Goal: Task Accomplishment & Management: Use online tool/utility

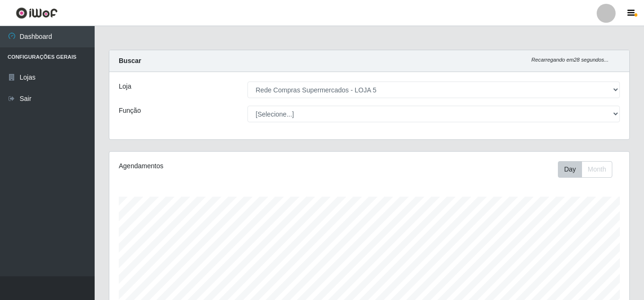
select select "397"
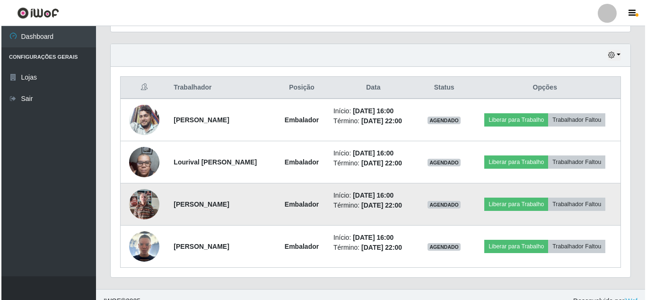
scroll to position [329, 0]
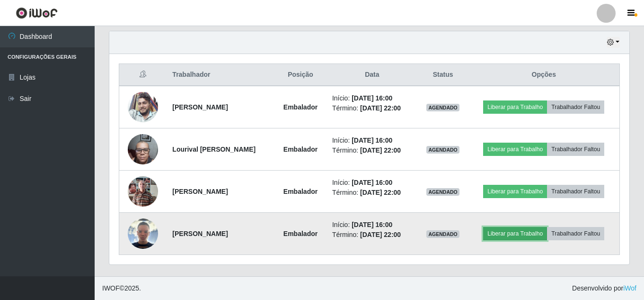
click at [532, 233] on button "Liberar para Trabalho" at bounding box center [515, 233] width 64 height 13
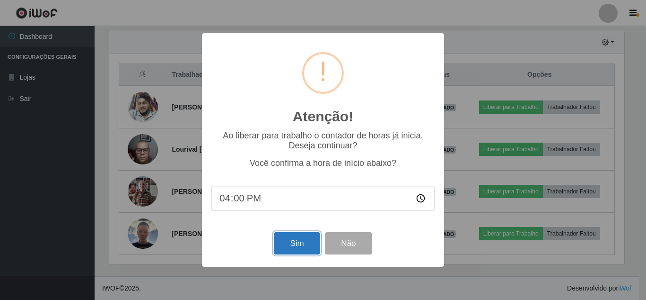
click at [297, 239] on button "Sim" at bounding box center [297, 243] width 46 height 22
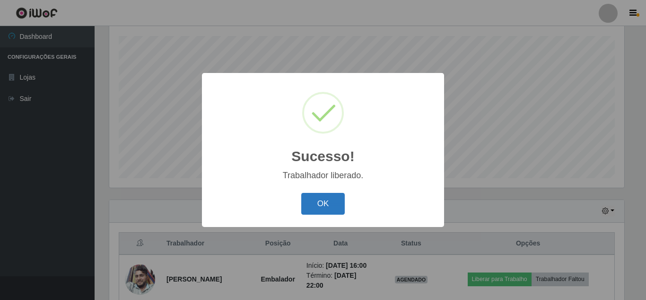
click at [337, 199] on button "OK" at bounding box center [323, 204] width 44 height 22
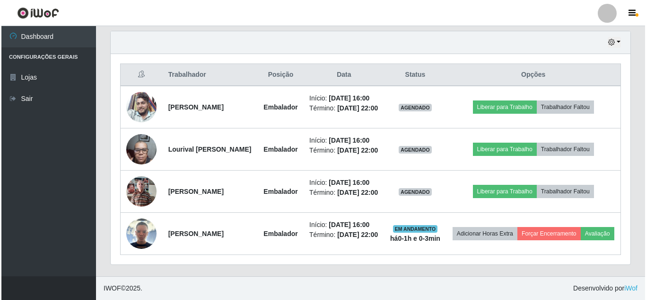
scroll to position [350, 0]
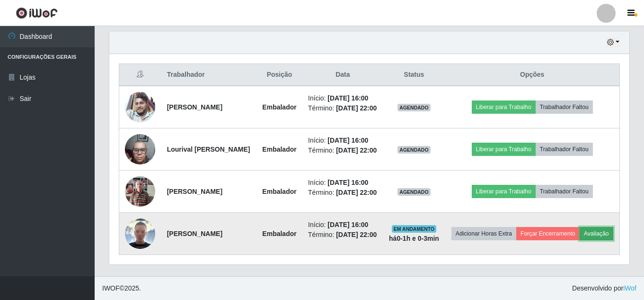
click at [580, 240] on button "Avaliação" at bounding box center [597, 233] width 34 height 13
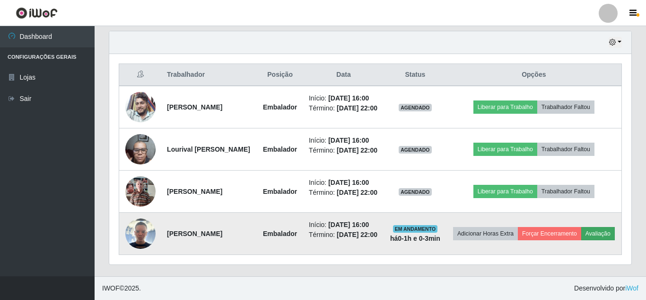
scroll to position [196, 515]
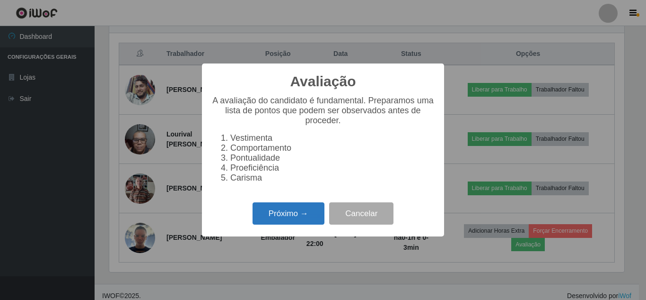
click at [309, 209] on button "Próximo →" at bounding box center [289, 213] width 72 height 22
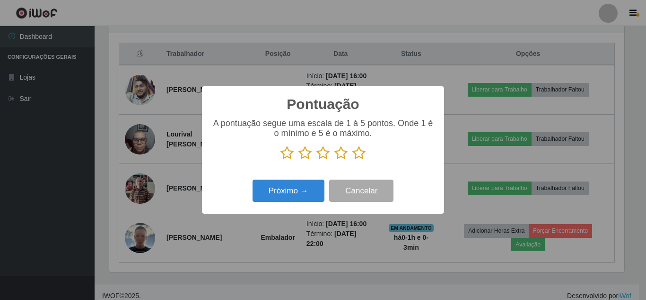
click at [359, 155] on icon at bounding box center [359, 153] width 13 height 14
click at [353, 160] on input "radio" at bounding box center [353, 160] width 0 height 0
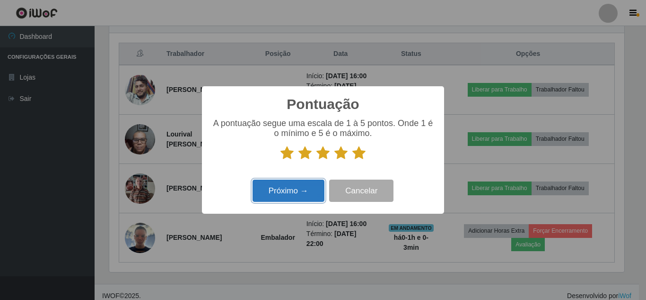
click at [298, 189] on button "Próximo →" at bounding box center [289, 190] width 72 height 22
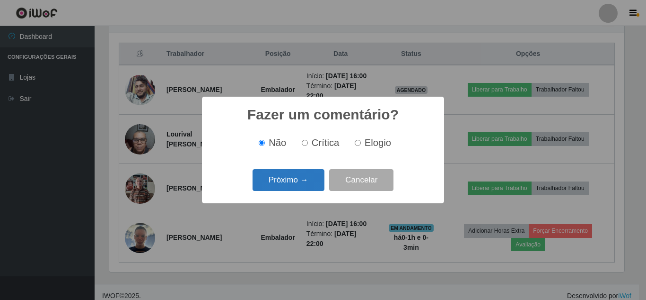
click at [297, 178] on button "Próximo →" at bounding box center [289, 180] width 72 height 22
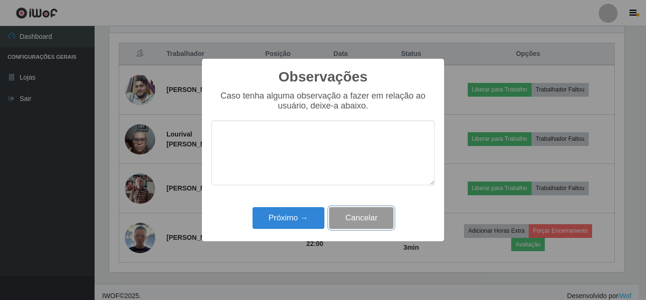
click at [372, 228] on button "Cancelar" at bounding box center [361, 218] width 64 height 22
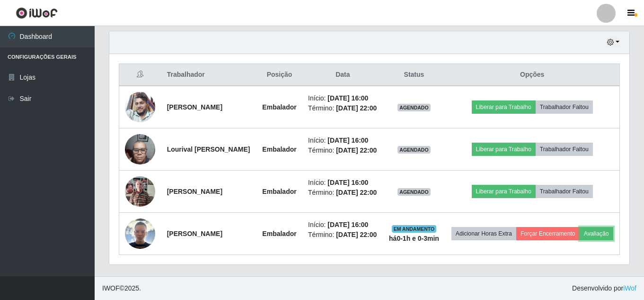
scroll to position [397, 0]
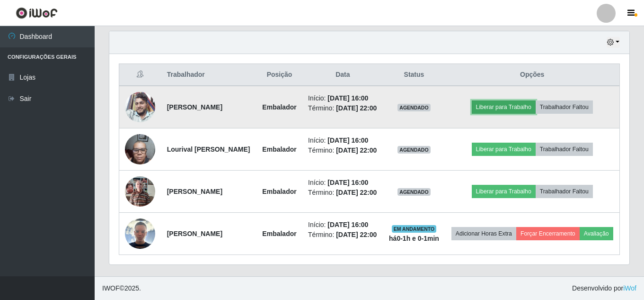
click at [513, 100] on button "Liberar para Trabalho" at bounding box center [504, 106] width 64 height 13
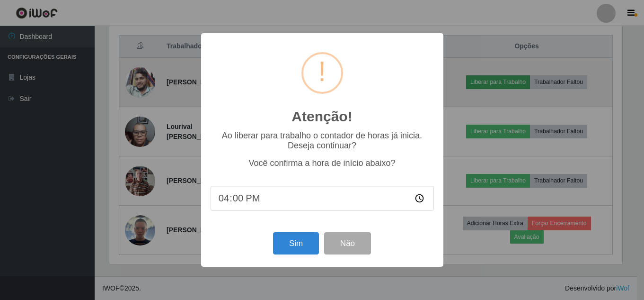
scroll to position [196, 515]
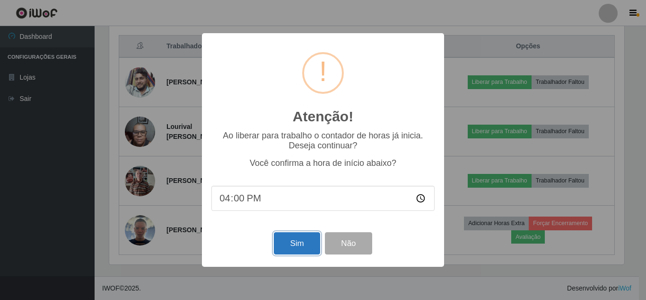
click at [294, 245] on button "Sim" at bounding box center [297, 243] width 46 height 22
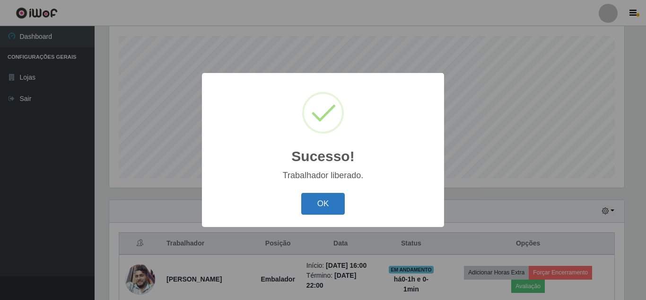
click at [334, 200] on button "OK" at bounding box center [323, 204] width 44 height 22
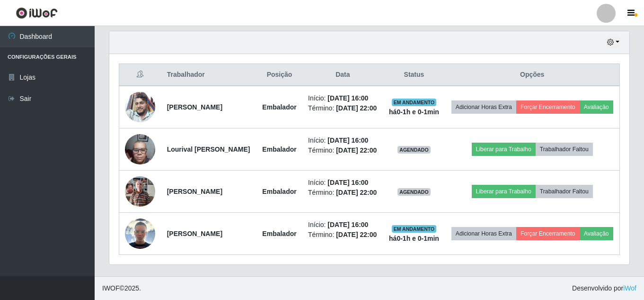
scroll to position [397, 0]
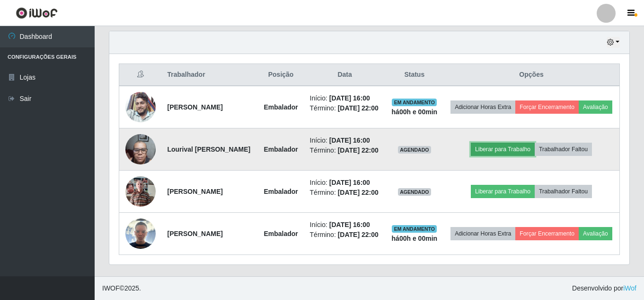
click at [523, 142] on button "Liberar para Trabalho" at bounding box center [503, 148] width 64 height 13
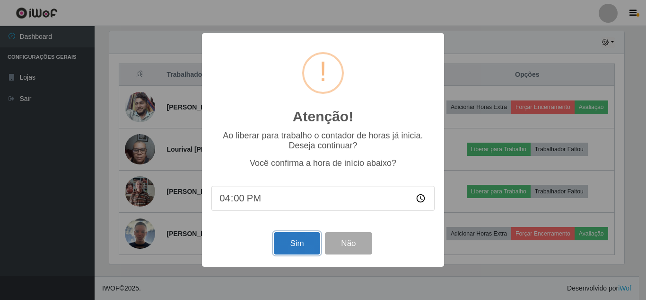
click at [293, 245] on button "Sim" at bounding box center [297, 243] width 46 height 22
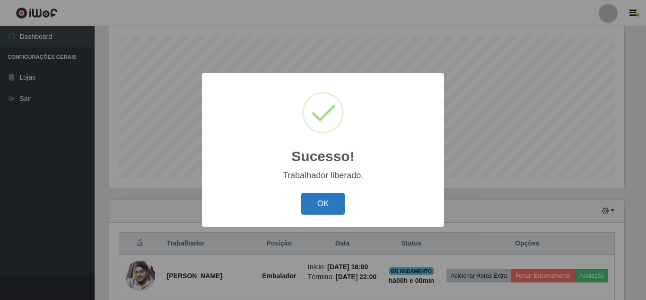
click at [318, 200] on button "OK" at bounding box center [323, 204] width 44 height 22
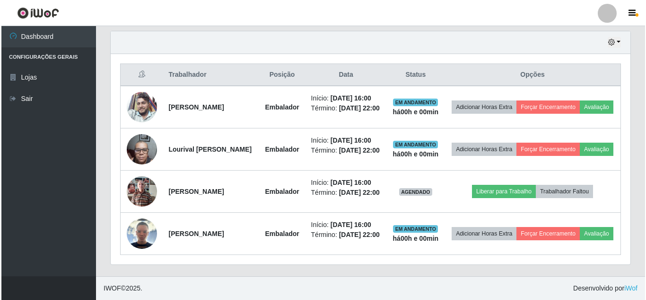
scroll to position [397, 0]
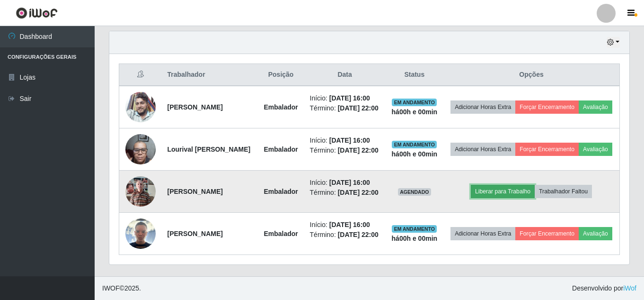
click at [505, 185] on button "Liberar para Trabalho" at bounding box center [503, 191] width 64 height 13
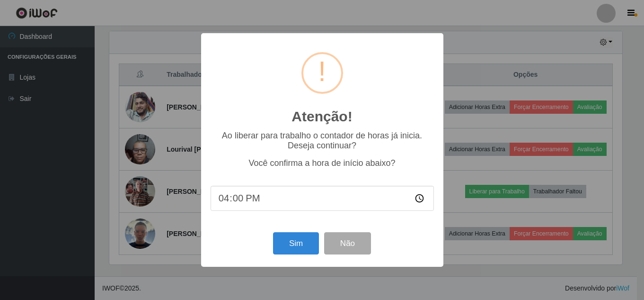
scroll to position [196, 515]
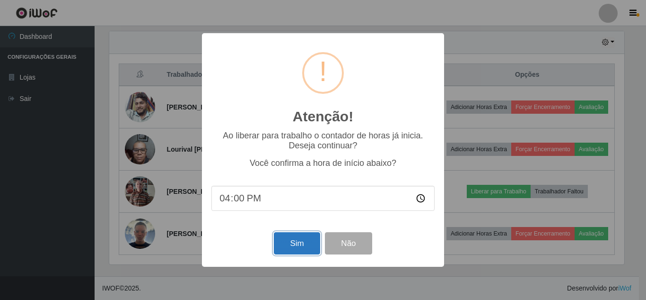
click at [288, 247] on button "Sim" at bounding box center [297, 243] width 46 height 22
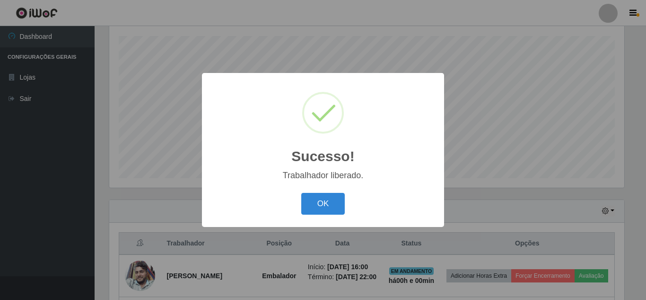
click at [301, 193] on button "OK" at bounding box center [323, 204] width 44 height 22
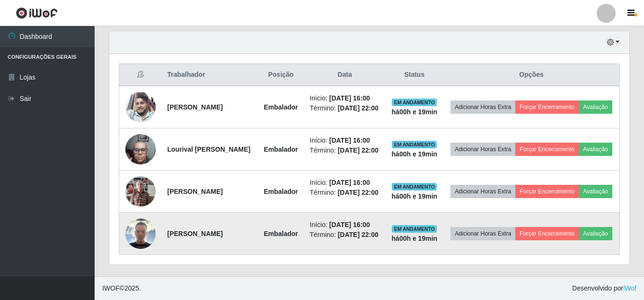
scroll to position [397, 0]
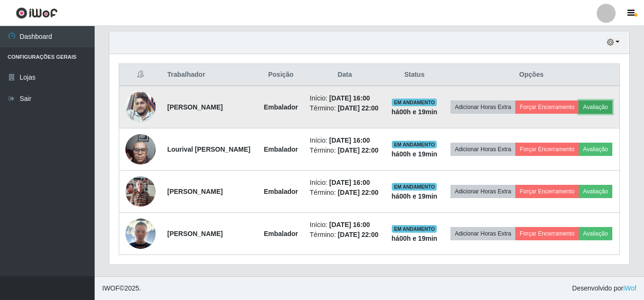
click at [579, 100] on button "Avaliação" at bounding box center [596, 106] width 34 height 13
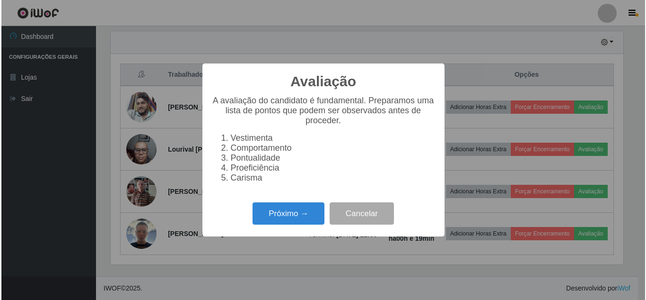
scroll to position [196, 515]
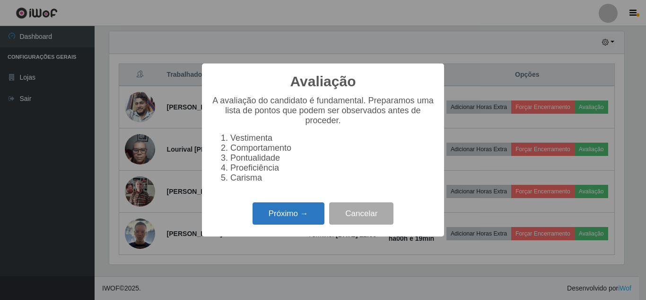
click at [306, 216] on button "Próximo →" at bounding box center [289, 213] width 72 height 22
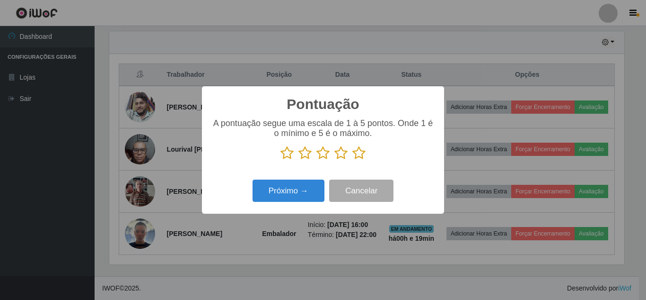
scroll to position [472976, 472657]
click at [360, 154] on icon at bounding box center [359, 153] width 13 height 14
click at [353, 160] on input "radio" at bounding box center [353, 160] width 0 height 0
drag, startPoint x: 319, startPoint y: 178, endPoint x: 316, endPoint y: 184, distance: 6.3
click at [319, 179] on div "Próximo → Cancelar" at bounding box center [323, 190] width 223 height 27
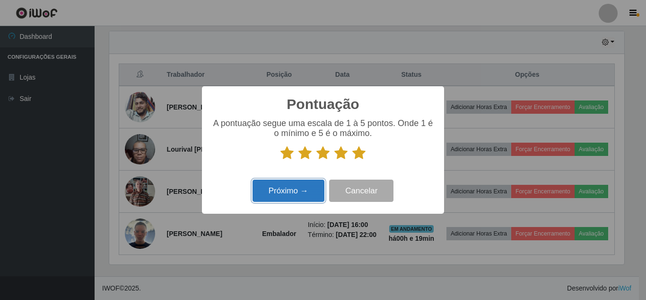
click at [316, 184] on button "Próximo →" at bounding box center [289, 190] width 72 height 22
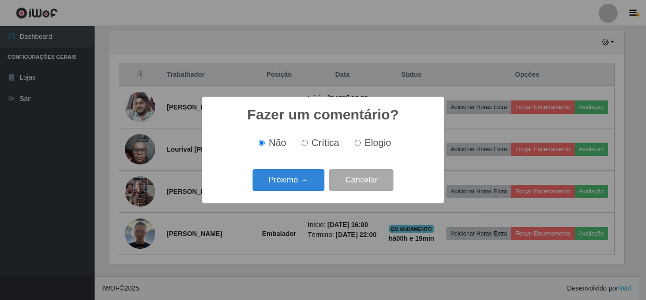
click at [316, 184] on button "Próximo →" at bounding box center [289, 180] width 72 height 22
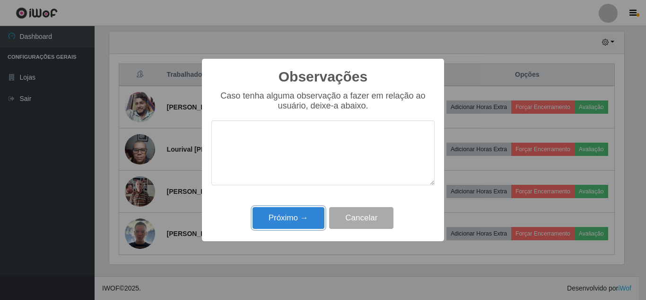
drag, startPoint x: 304, startPoint y: 215, endPoint x: 448, endPoint y: 168, distance: 152.0
click at [305, 216] on button "Próximo →" at bounding box center [289, 218] width 72 height 22
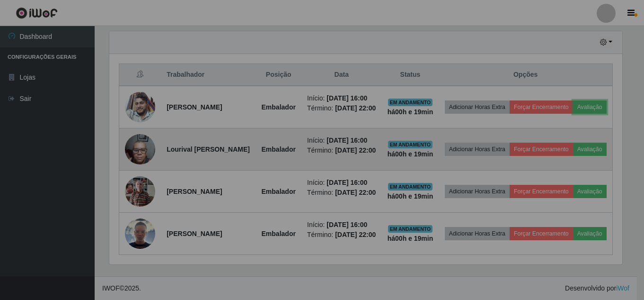
scroll to position [196, 520]
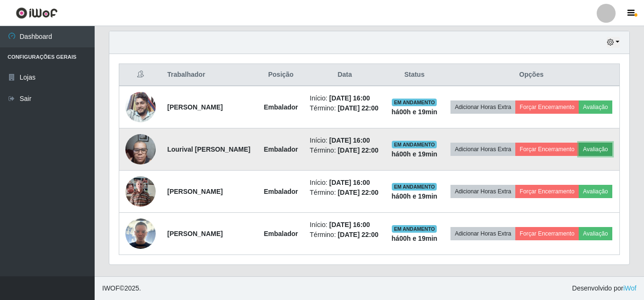
click at [579, 142] on button "Avaliação" at bounding box center [596, 148] width 34 height 13
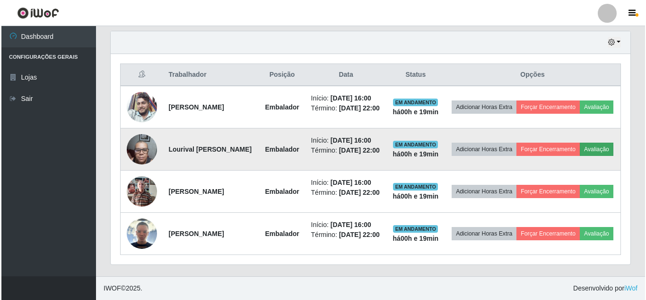
scroll to position [196, 515]
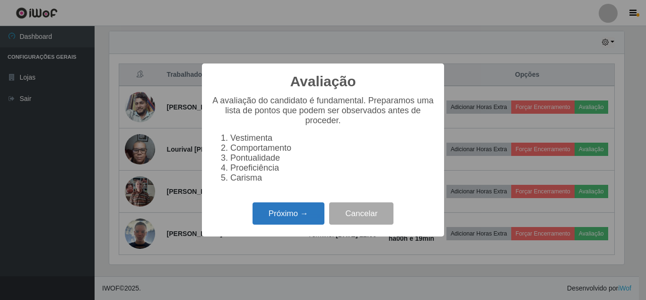
click at [301, 218] on button "Próximo →" at bounding box center [289, 213] width 72 height 22
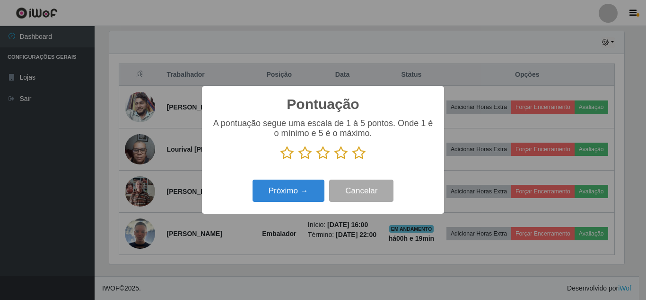
drag, startPoint x: 354, startPoint y: 153, endPoint x: 315, endPoint y: 177, distance: 45.8
click at [353, 153] on icon at bounding box center [359, 153] width 13 height 14
click at [353, 160] on input "radio" at bounding box center [353, 160] width 0 height 0
click at [311, 179] on div "Próximo → Cancelar" at bounding box center [323, 190] width 223 height 27
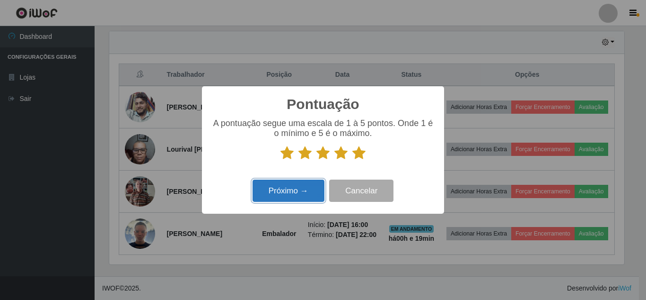
click at [304, 185] on button "Próximo →" at bounding box center [289, 190] width 72 height 22
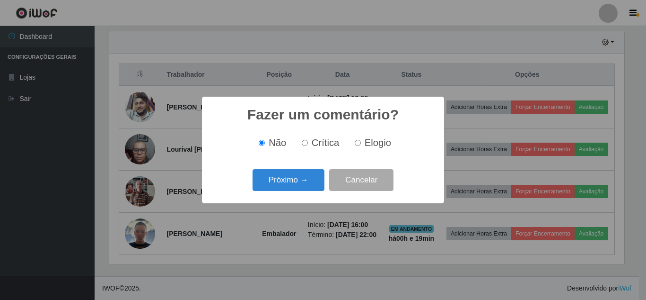
click at [304, 185] on button "Próximo →" at bounding box center [289, 180] width 72 height 22
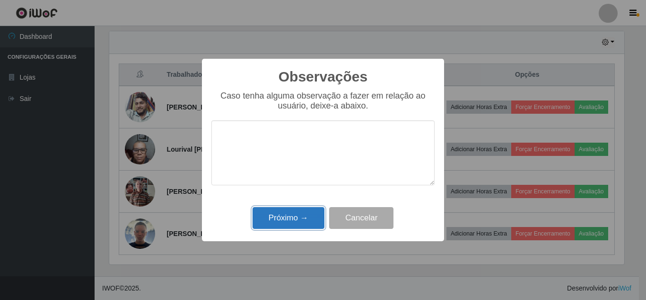
click at [305, 217] on button "Próximo →" at bounding box center [289, 218] width 72 height 22
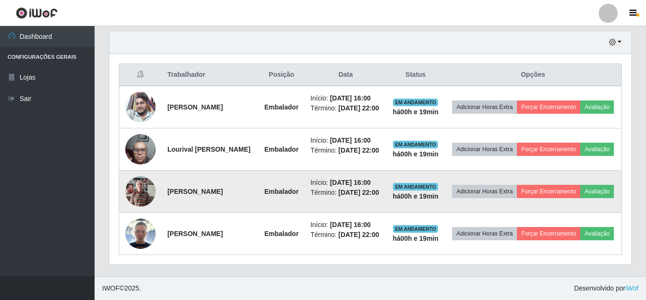
scroll to position [196, 520]
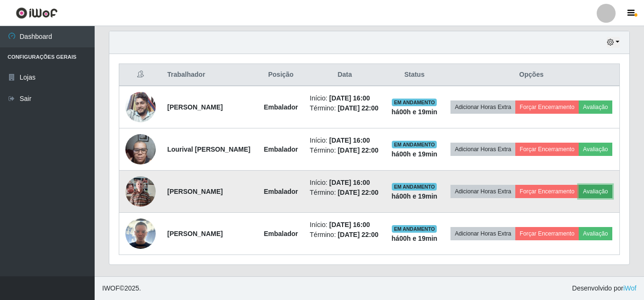
click at [579, 185] on button "Avaliação" at bounding box center [596, 191] width 34 height 13
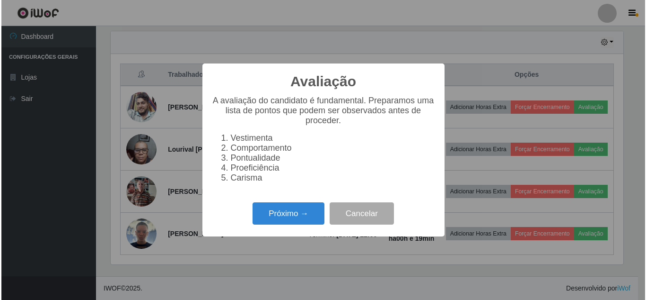
scroll to position [196, 515]
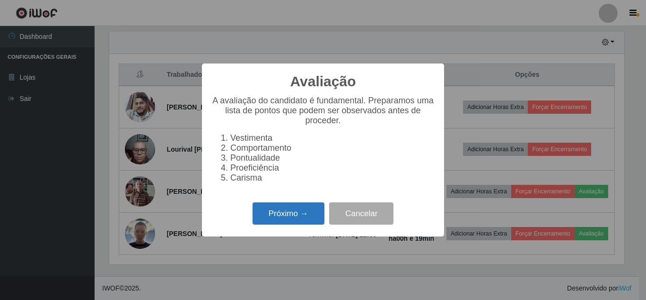
click at [305, 210] on button "Próximo →" at bounding box center [289, 213] width 72 height 22
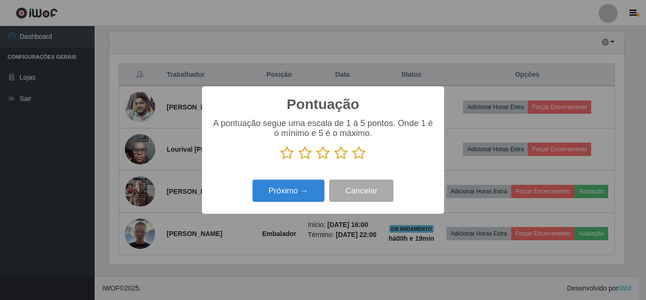
drag, startPoint x: 360, startPoint y: 154, endPoint x: 299, endPoint y: 182, distance: 67.3
click at [357, 154] on icon at bounding box center [359, 153] width 13 height 14
click at [353, 160] on input "radio" at bounding box center [353, 160] width 0 height 0
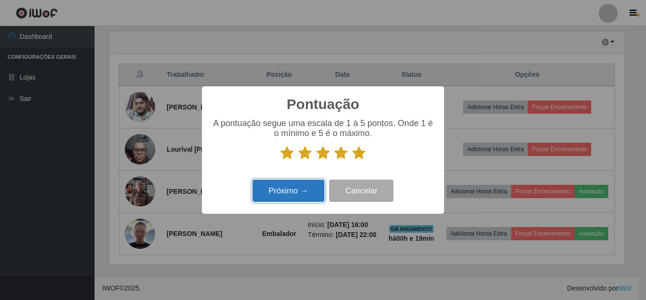
click at [299, 182] on button "Próximo →" at bounding box center [289, 190] width 72 height 22
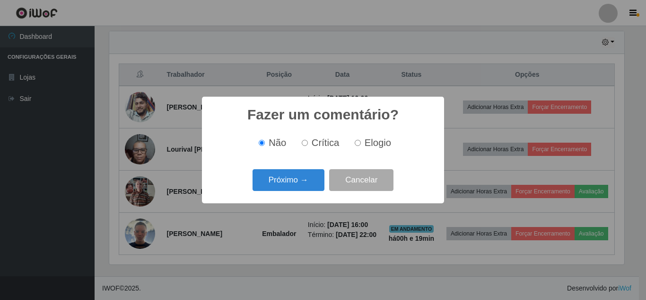
click at [298, 180] on button "Próximo →" at bounding box center [289, 180] width 72 height 22
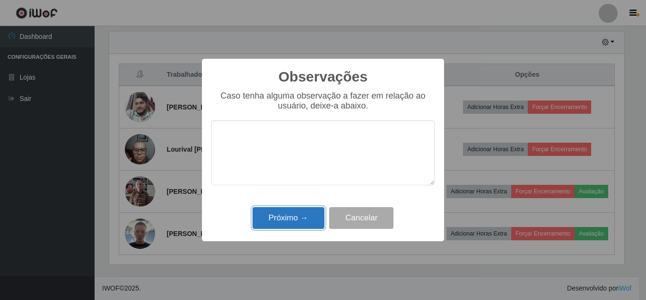
click at [293, 212] on button "Próximo →" at bounding box center [289, 218] width 72 height 22
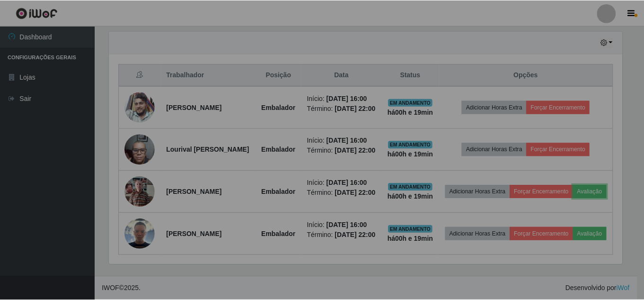
scroll to position [196, 520]
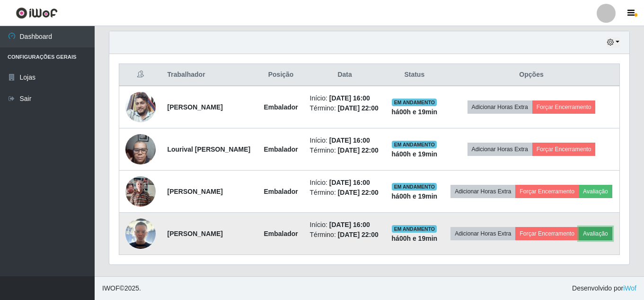
click at [579, 232] on button "Avaliação" at bounding box center [596, 233] width 34 height 13
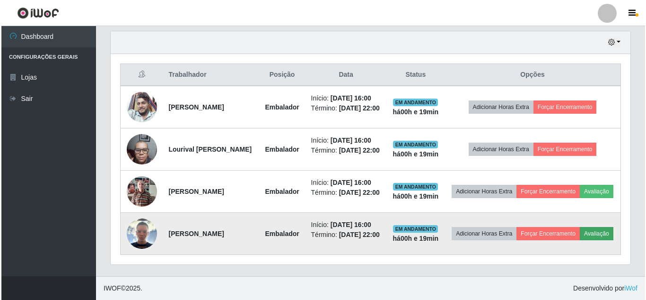
scroll to position [196, 515]
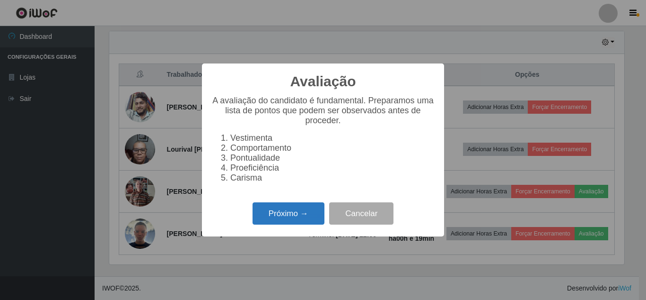
click at [308, 220] on button "Próximo →" at bounding box center [289, 213] width 72 height 22
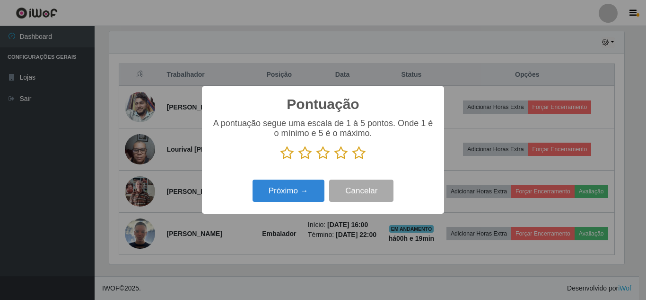
click at [361, 152] on icon at bounding box center [359, 153] width 13 height 14
click at [353, 160] on input "radio" at bounding box center [353, 160] width 0 height 0
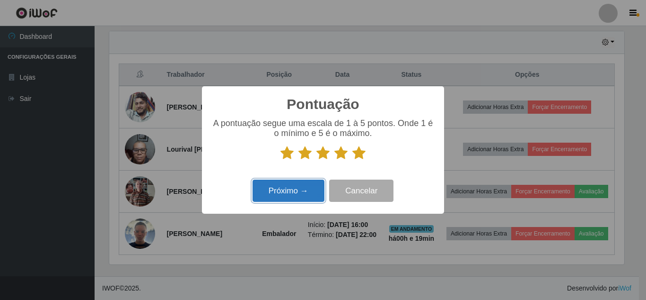
click at [306, 184] on button "Próximo →" at bounding box center [289, 190] width 72 height 22
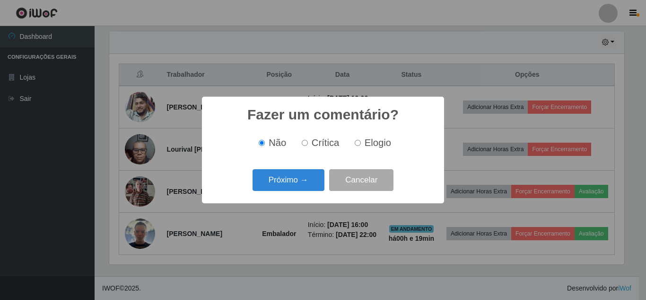
click at [306, 184] on button "Próximo →" at bounding box center [289, 180] width 72 height 22
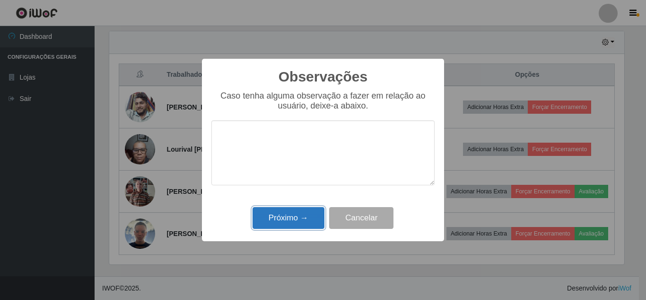
click at [305, 215] on button "Próximo →" at bounding box center [289, 218] width 72 height 22
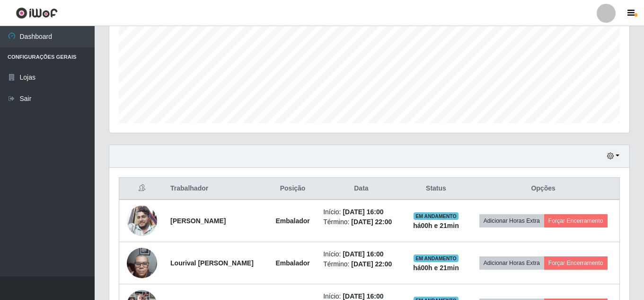
scroll to position [168, 0]
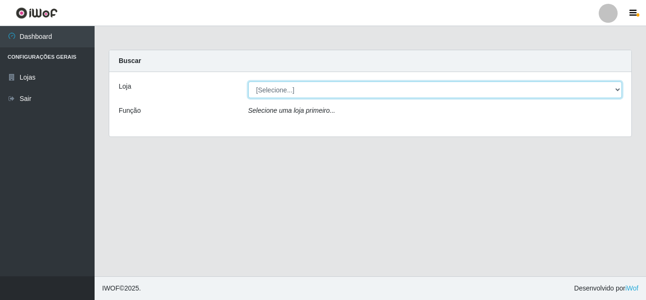
click at [601, 93] on select "[Selecione...] Rede Compras Supermercados - LOJA 5" at bounding box center [435, 89] width 374 height 17
select select "397"
click at [248, 81] on select "[Selecione...] Rede Compras Supermercados - LOJA 5" at bounding box center [435, 89] width 374 height 17
